Goal: Navigation & Orientation: Find specific page/section

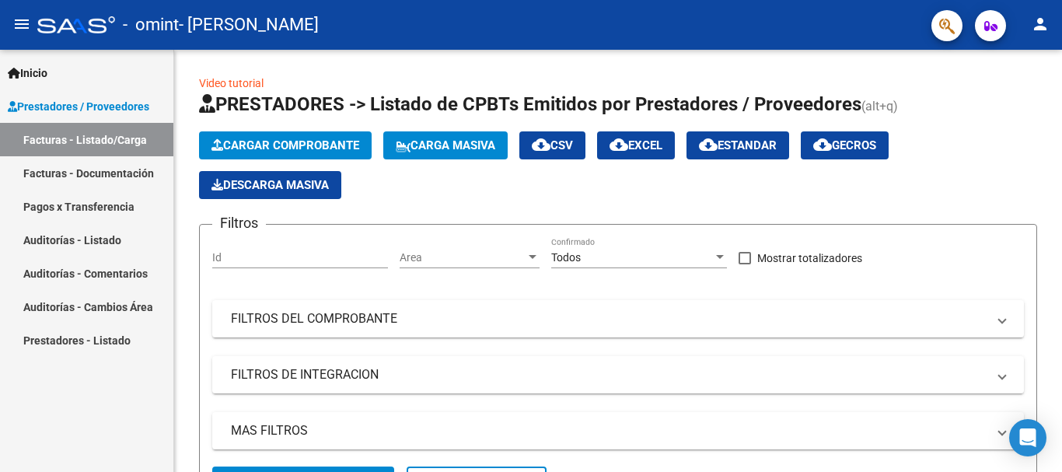
click at [96, 171] on link "Facturas - Documentación" at bounding box center [86, 172] width 173 height 33
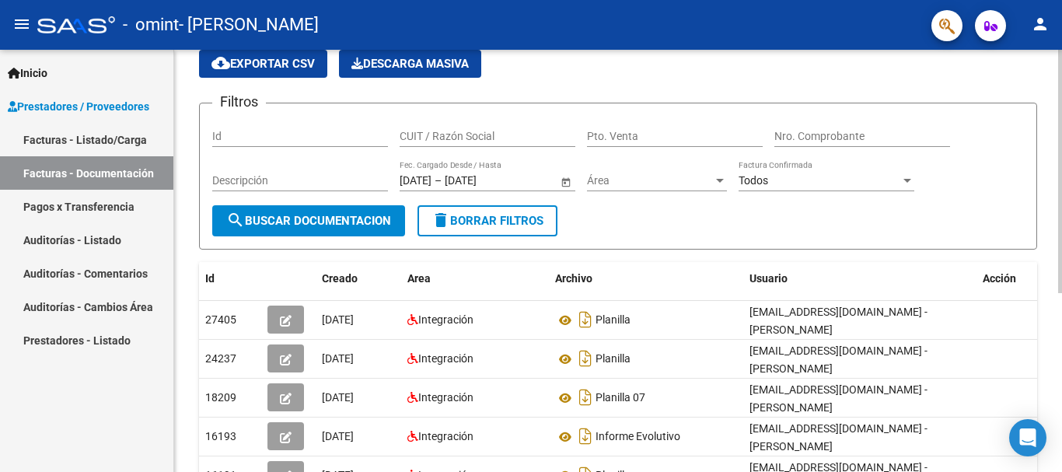
scroll to position [49, 0]
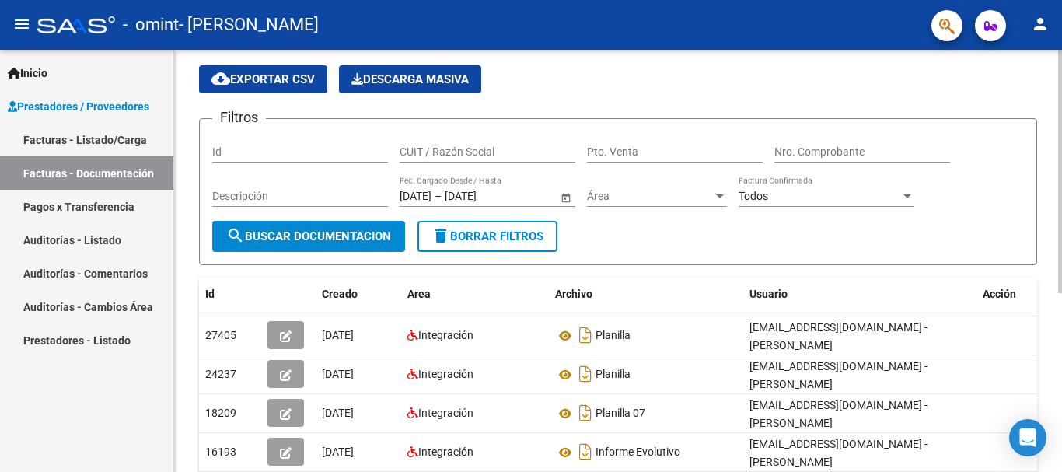
click at [1061, 166] on div at bounding box center [1060, 200] width 4 height 243
click at [42, 131] on link "Facturas - Listado/Carga" at bounding box center [86, 139] width 173 height 33
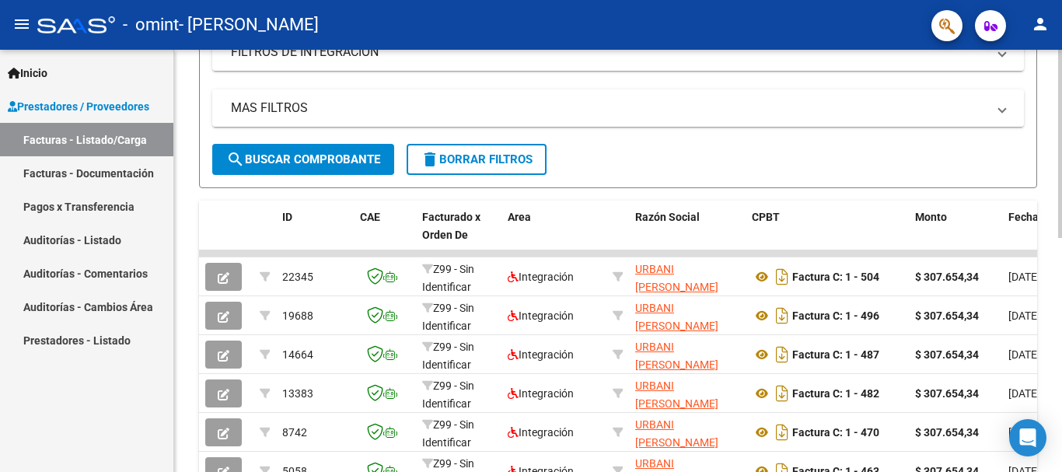
scroll to position [341, 0]
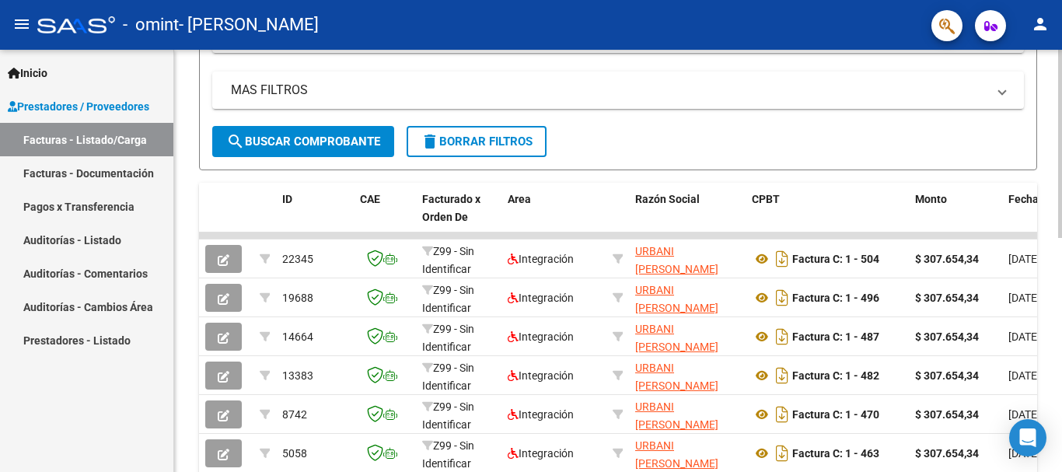
click at [1061, 325] on div at bounding box center [1060, 299] width 4 height 188
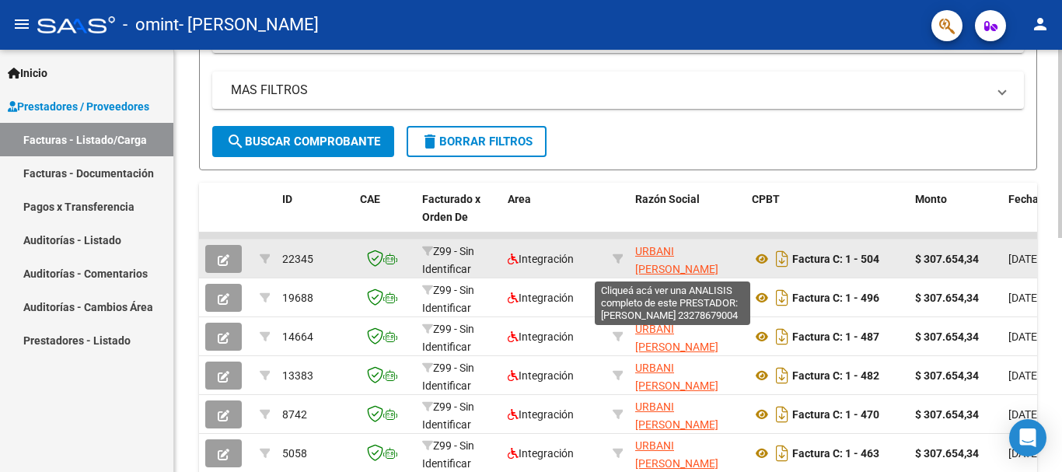
click at [658, 249] on span "URBANI [PERSON_NAME]" at bounding box center [676, 260] width 83 height 30
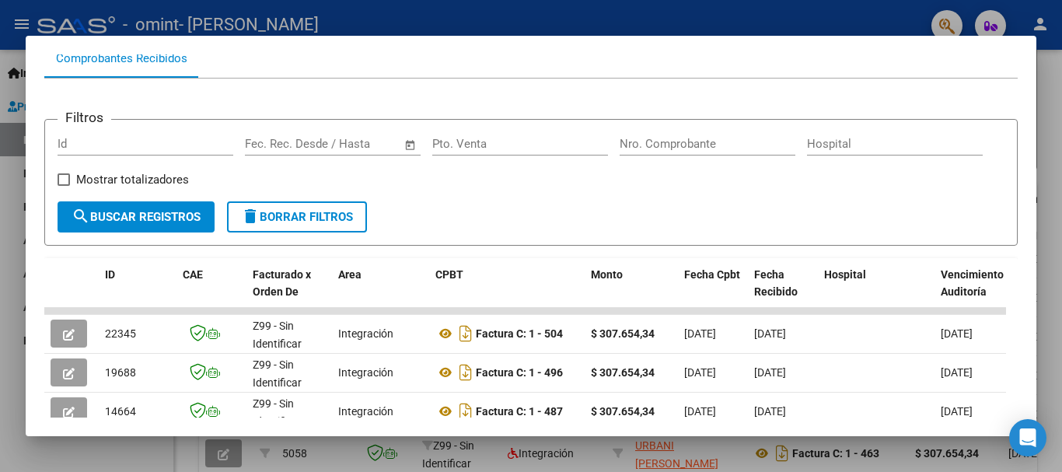
scroll to position [0, 0]
